Goal: Use online tool/utility: Utilize a website feature to perform a specific function

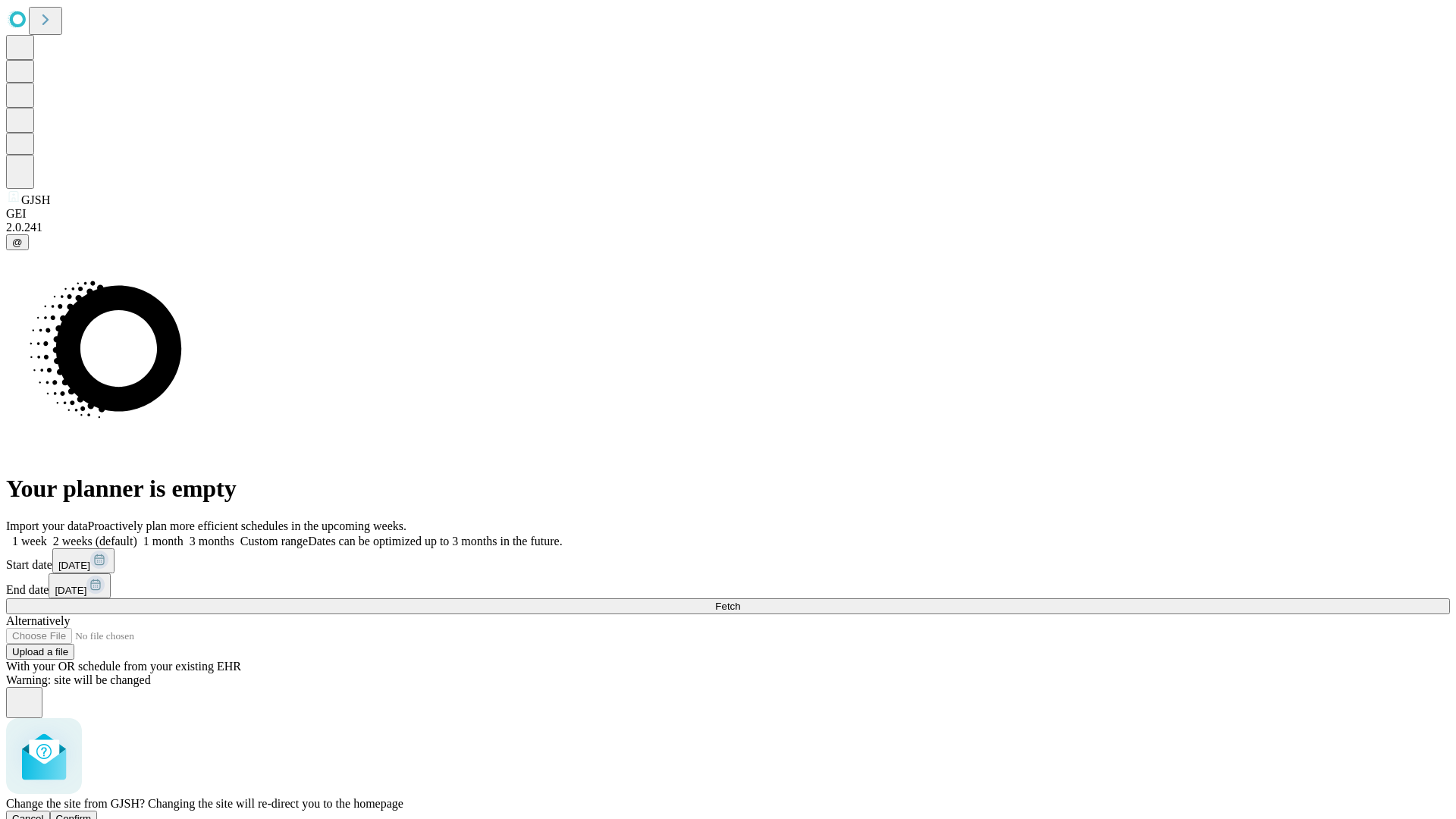
click at [92, 813] on span "Confirm" at bounding box center [74, 818] width 35 height 12
click at [47, 534] on label "1 week" at bounding box center [26, 541] width 41 height 13
click at [740, 601] on span "Fetch" at bounding box center [728, 606] width 25 height 12
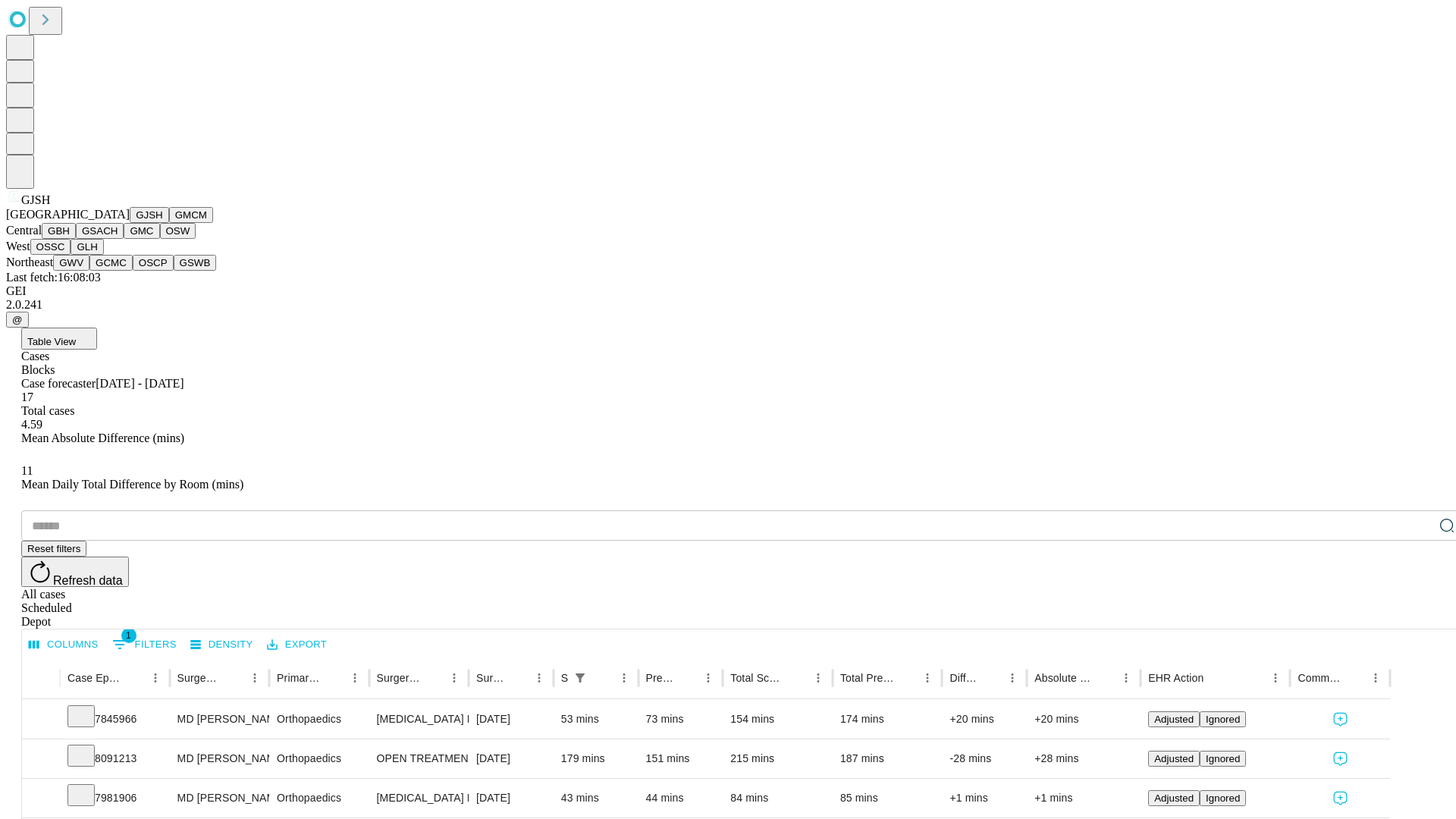
click at [169, 223] on button "GMCM" at bounding box center [191, 215] width 44 height 16
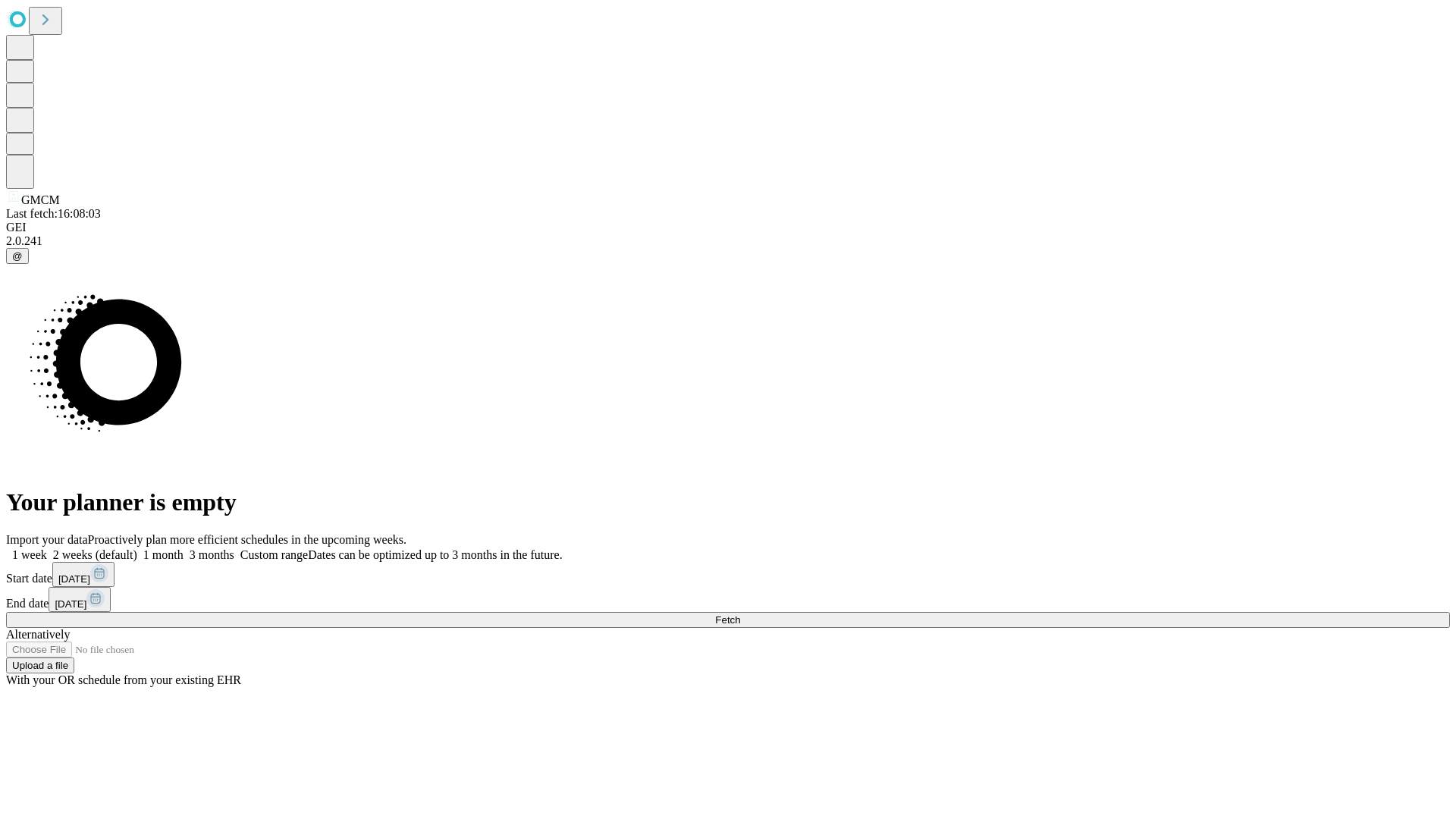
click at [47, 548] on label "1 week" at bounding box center [26, 554] width 41 height 13
click at [740, 614] on span "Fetch" at bounding box center [728, 620] width 25 height 12
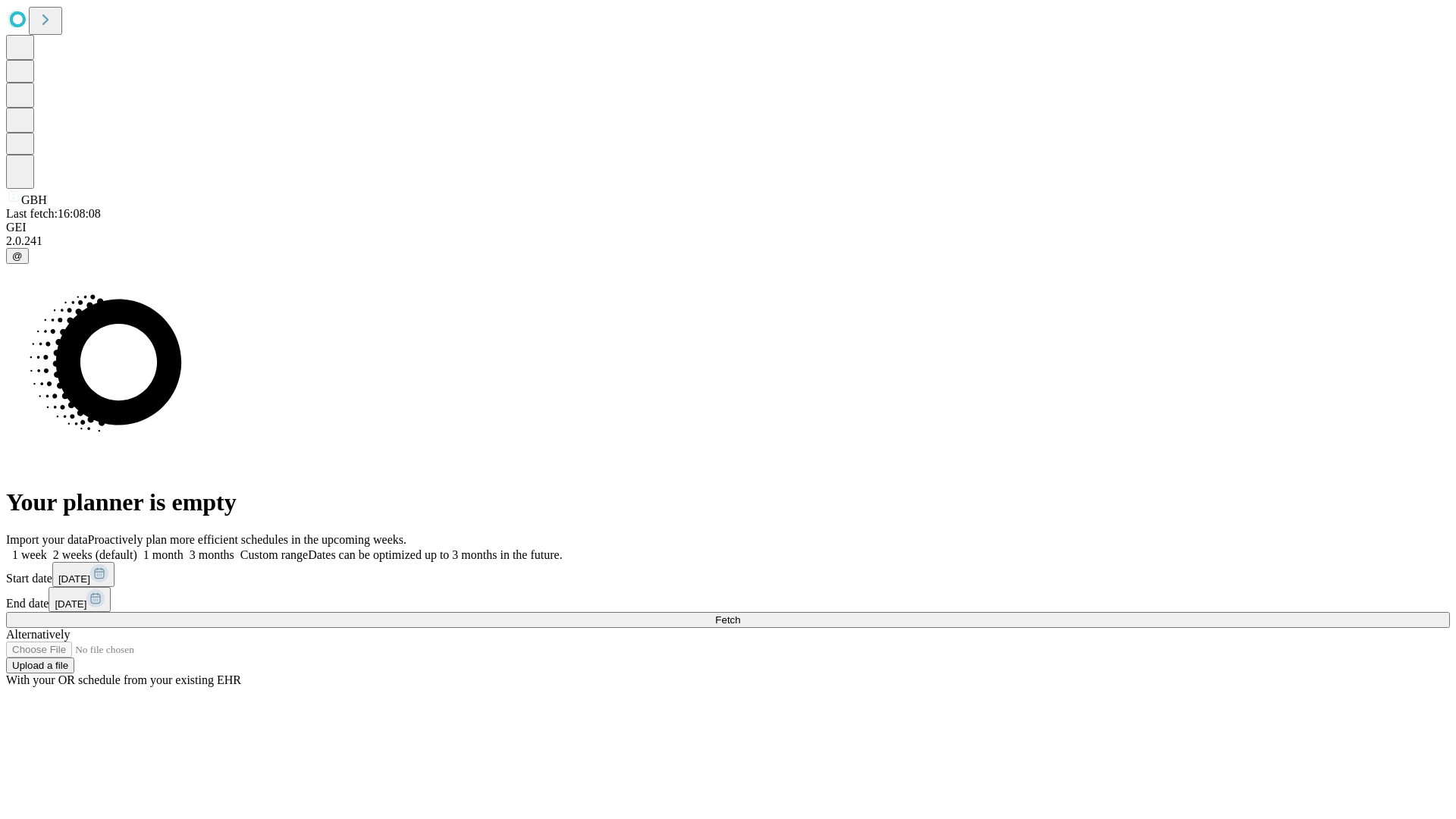
click at [740, 614] on span "Fetch" at bounding box center [728, 620] width 25 height 12
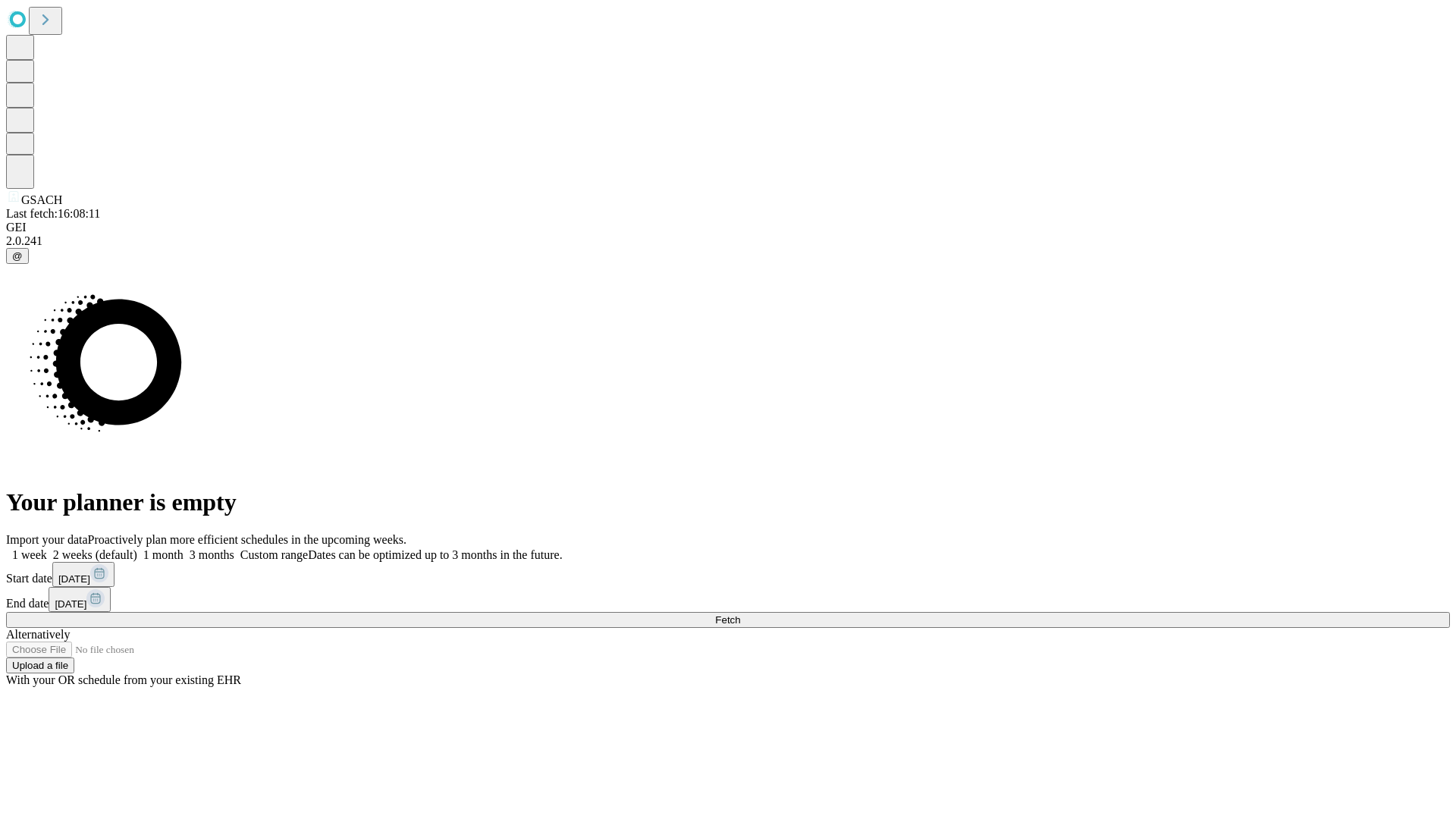
click at [47, 548] on label "1 week" at bounding box center [26, 554] width 41 height 13
click at [740, 614] on span "Fetch" at bounding box center [728, 620] width 25 height 12
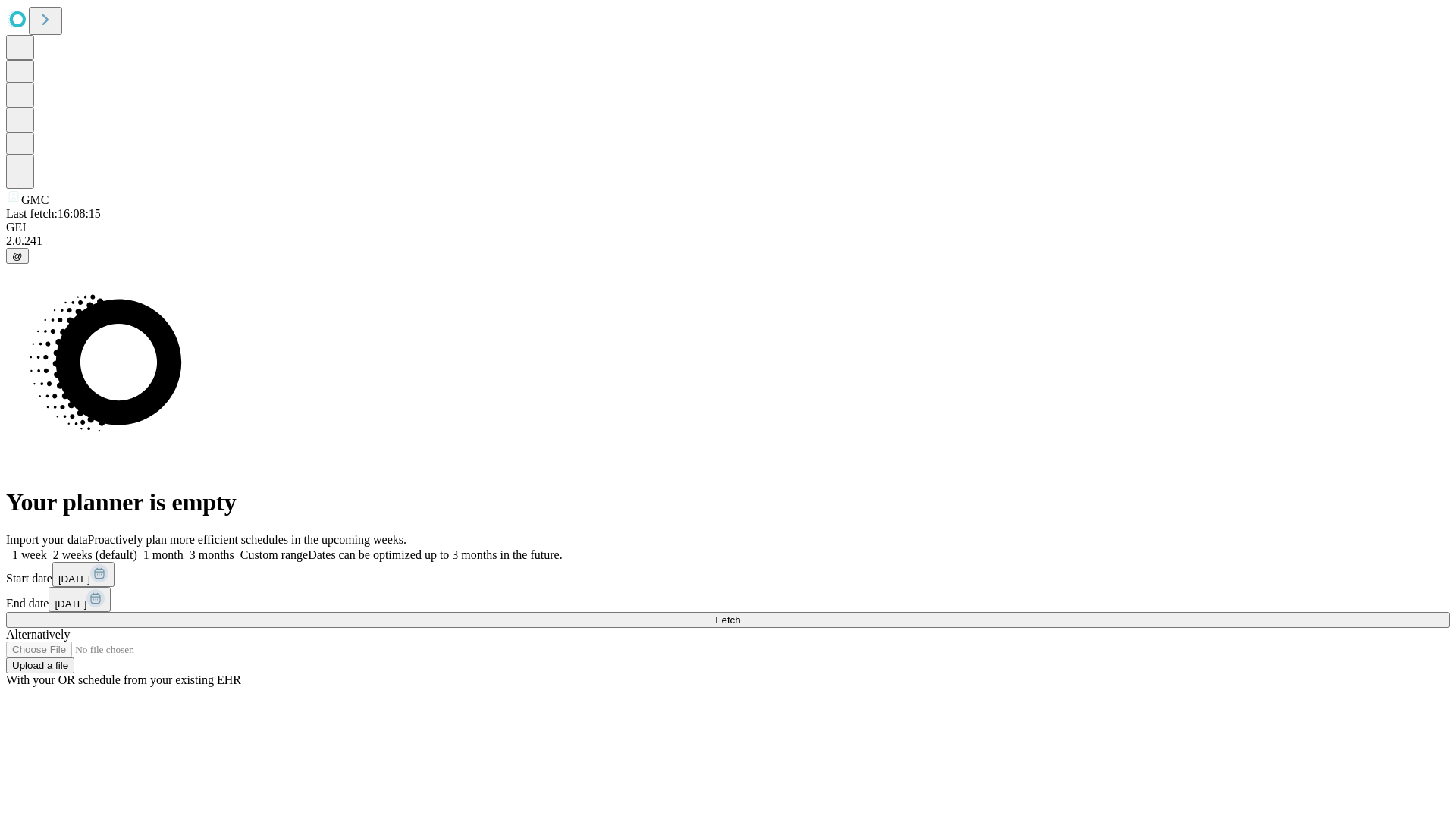
click at [47, 548] on label "1 week" at bounding box center [26, 554] width 41 height 13
click at [740, 614] on span "Fetch" at bounding box center [728, 620] width 25 height 12
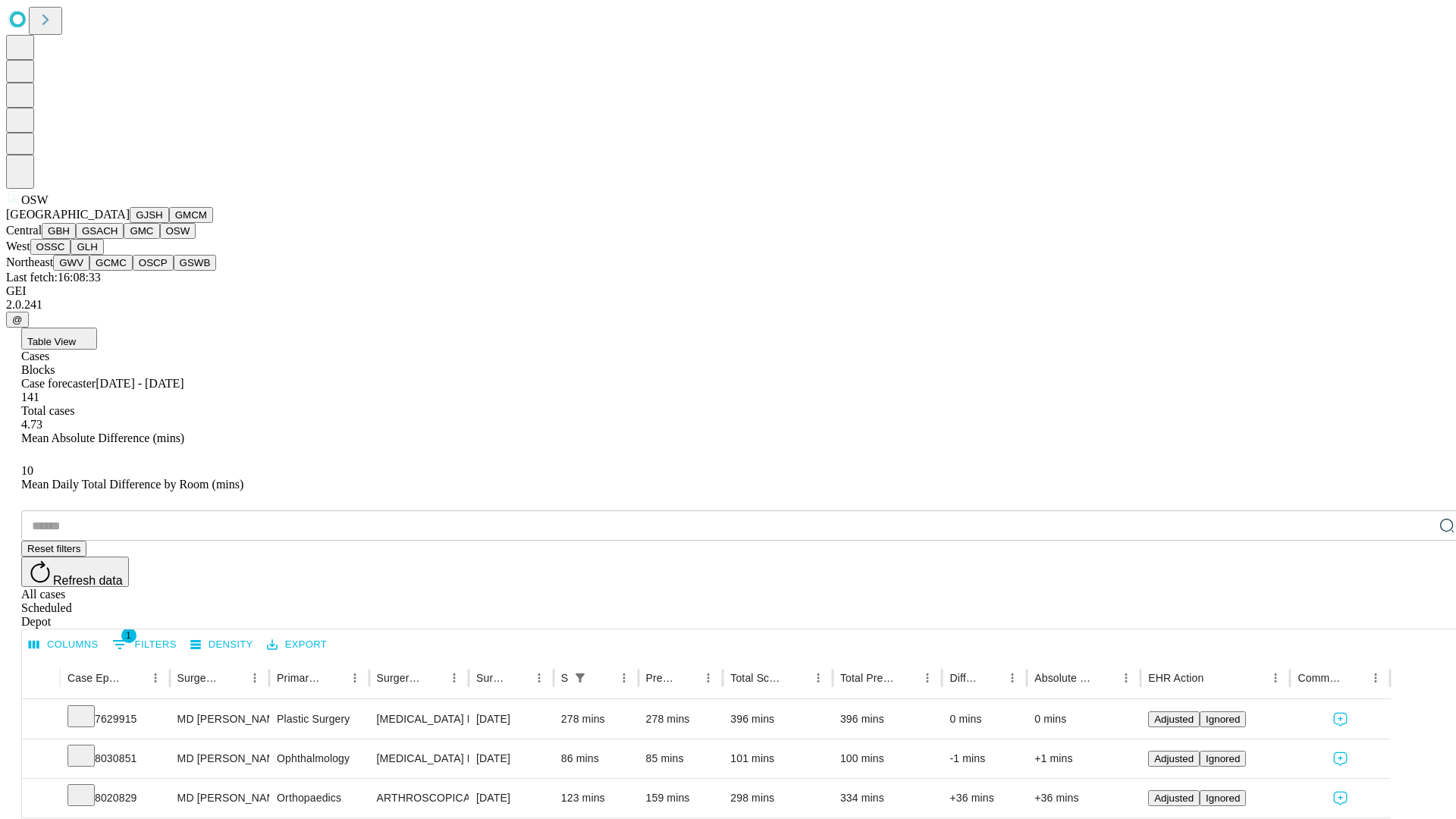
click at [72, 255] on button "OSSC" at bounding box center [50, 247] width 41 height 16
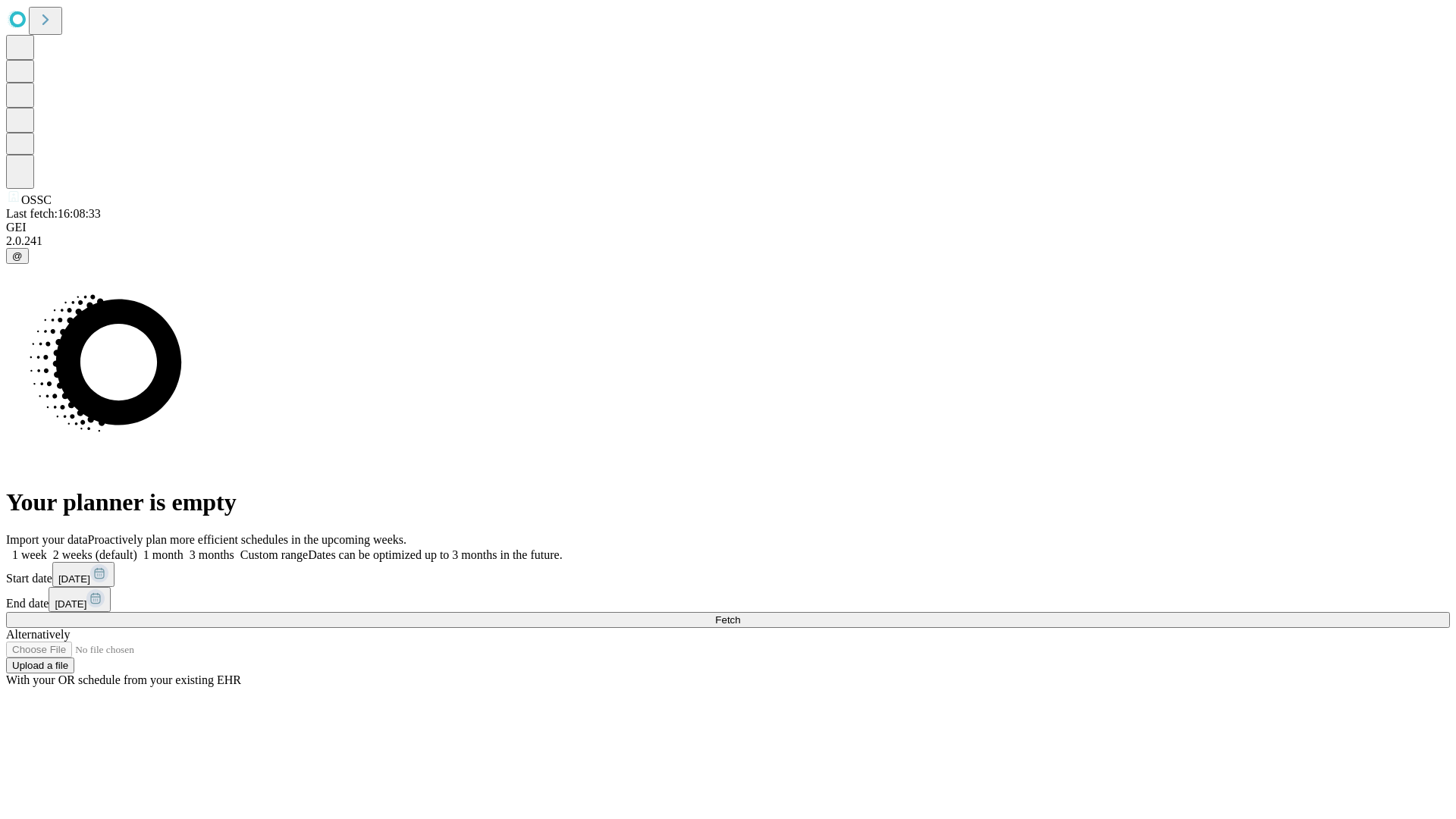
click at [740, 614] on span "Fetch" at bounding box center [728, 620] width 25 height 12
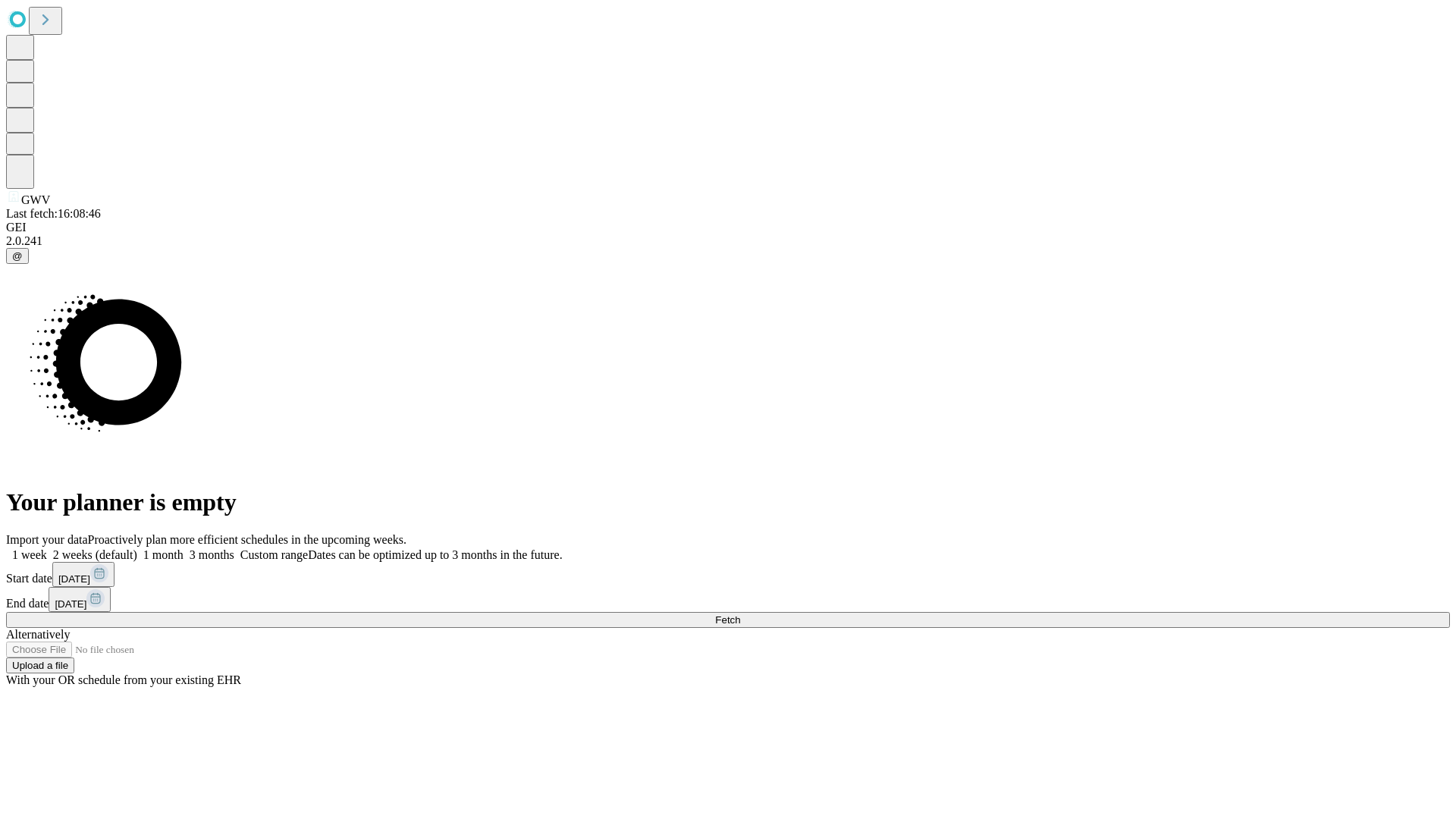
click at [740, 614] on span "Fetch" at bounding box center [728, 620] width 25 height 12
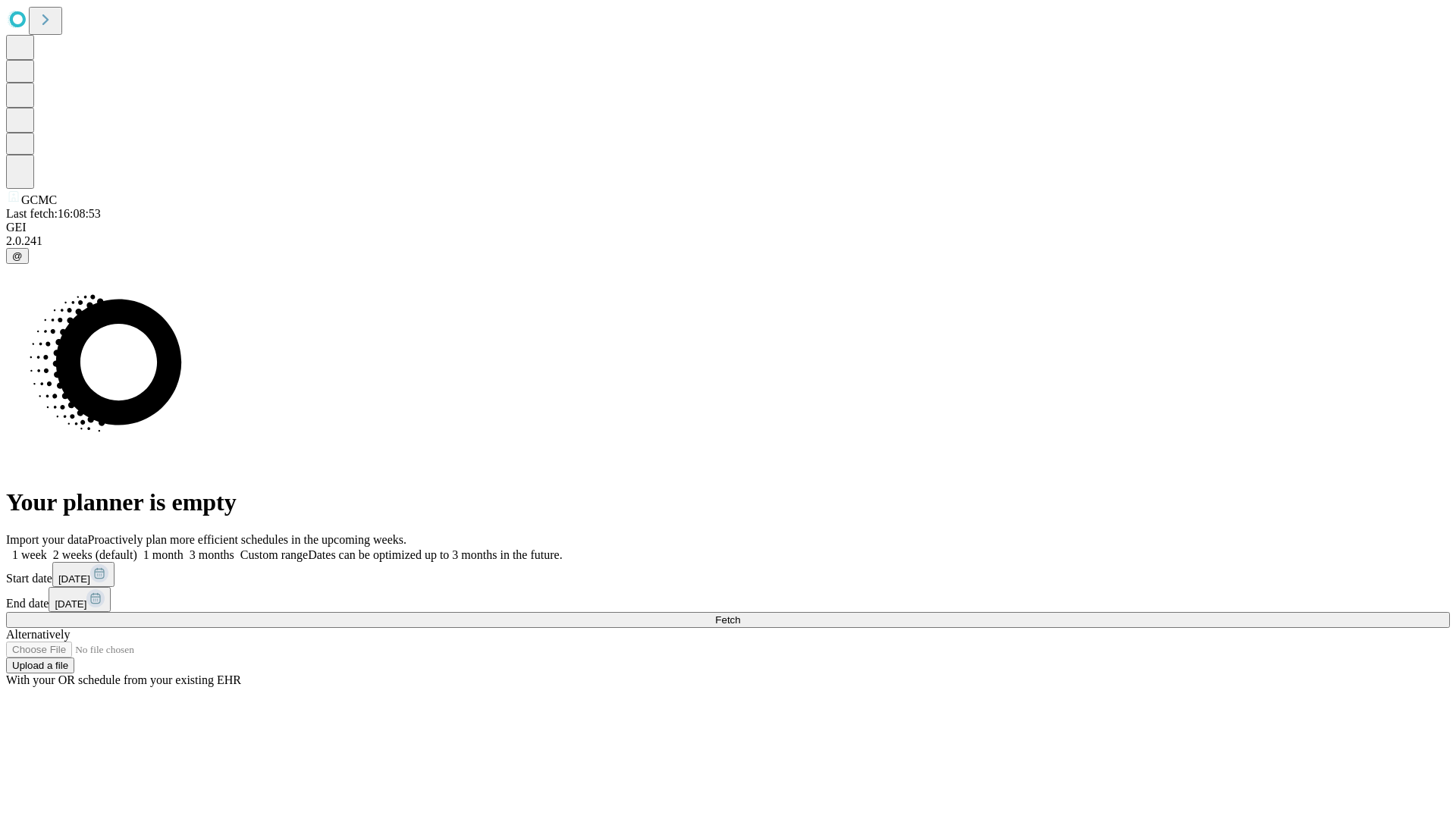
click at [47, 548] on label "1 week" at bounding box center [26, 554] width 41 height 13
click at [740, 614] on span "Fetch" at bounding box center [728, 620] width 25 height 12
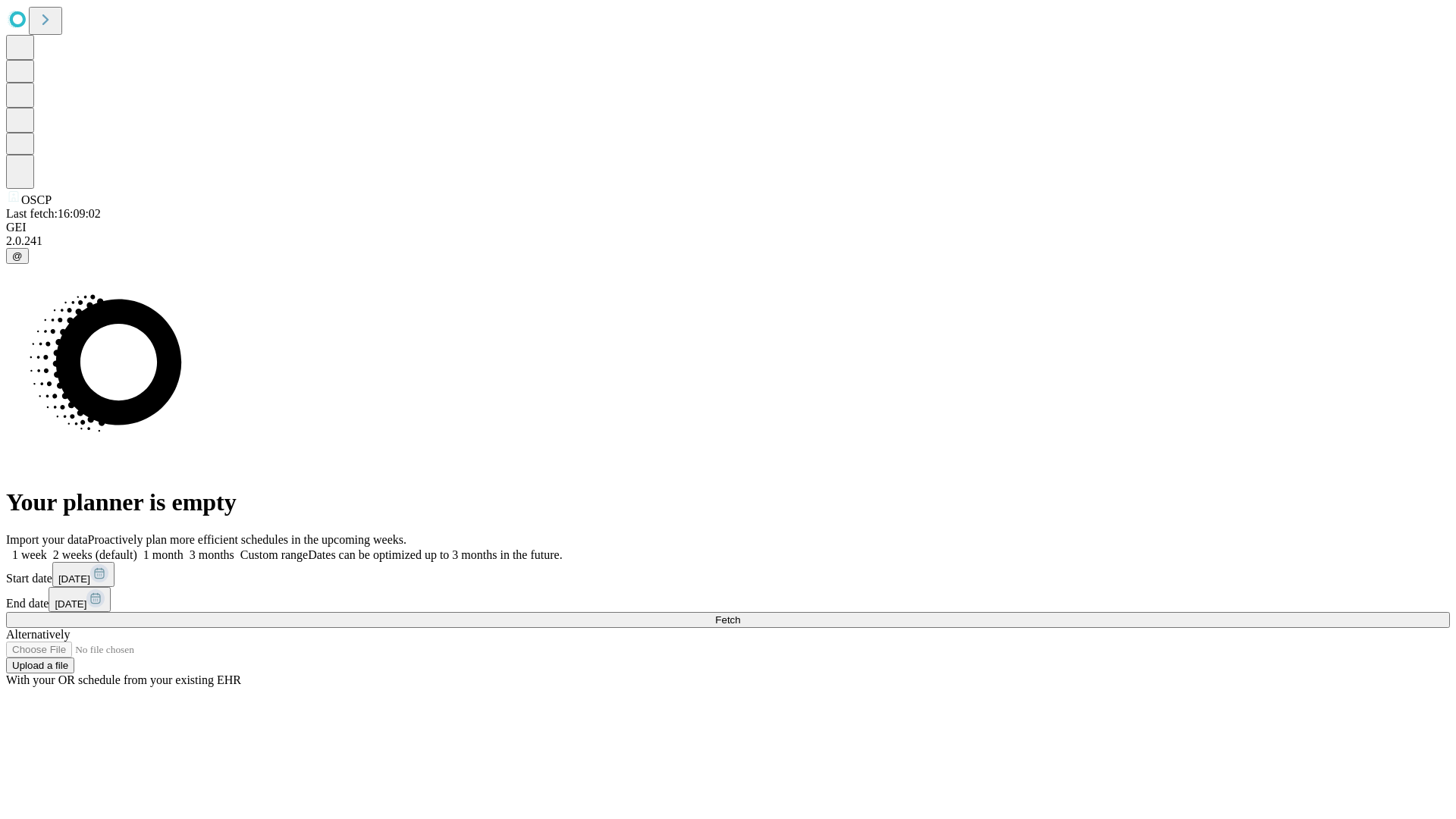
click at [740, 614] on span "Fetch" at bounding box center [728, 620] width 25 height 12
